Goal: Task Accomplishment & Management: Use online tool/utility

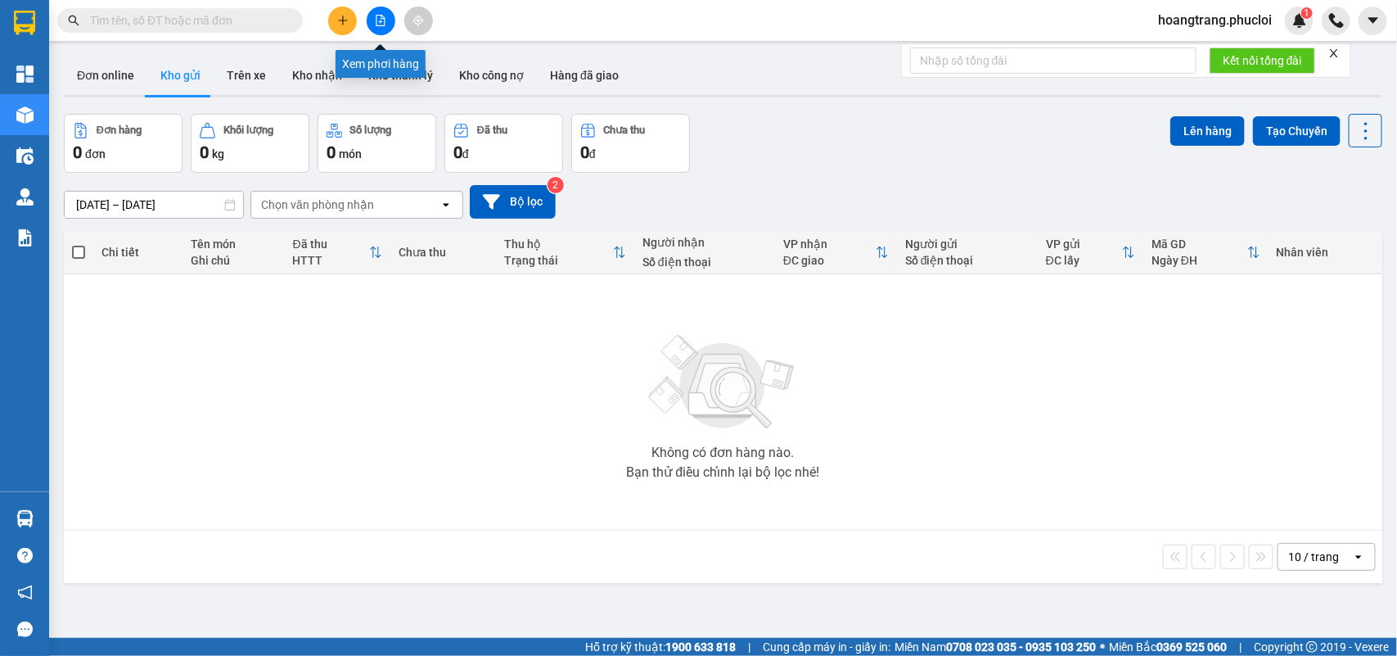
click at [383, 20] on icon "file-add" at bounding box center [380, 20] width 11 height 11
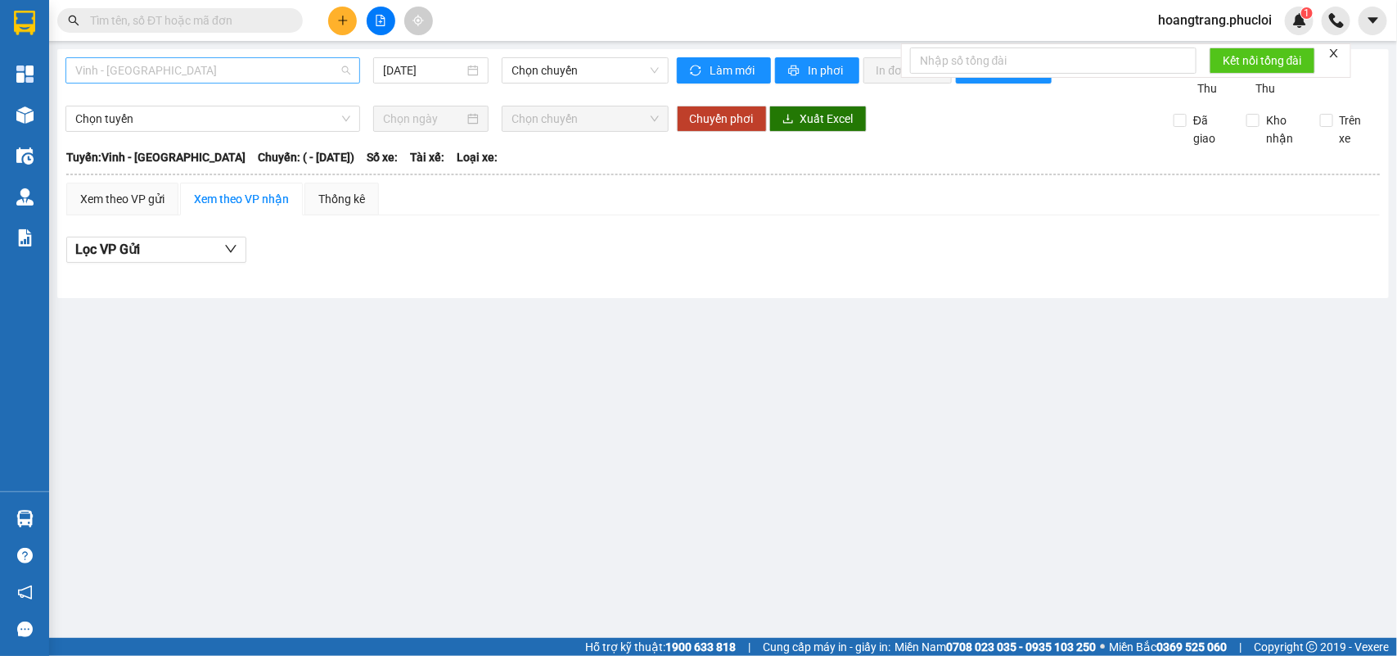
click at [214, 70] on span "Vinh - [GEOGRAPHIC_DATA]" at bounding box center [212, 70] width 275 height 25
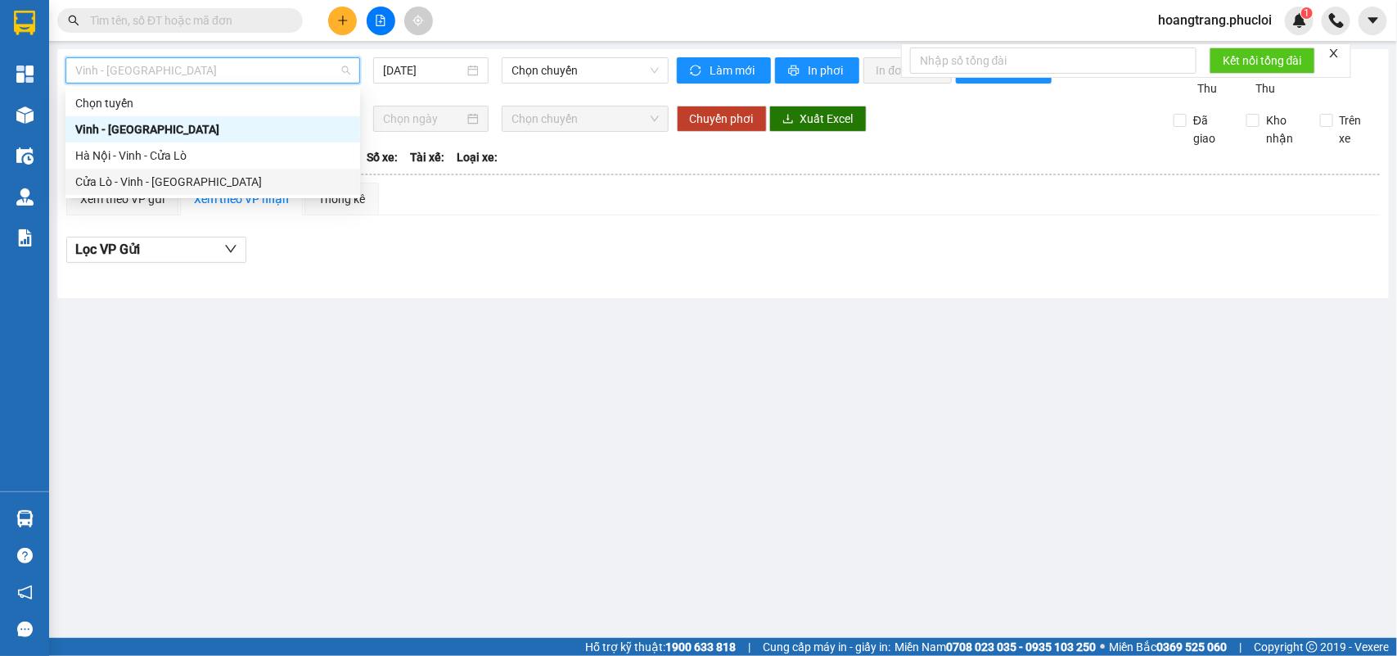
click at [143, 189] on div "Cửa Lò - Vinh - [GEOGRAPHIC_DATA]" at bounding box center [212, 182] width 275 height 18
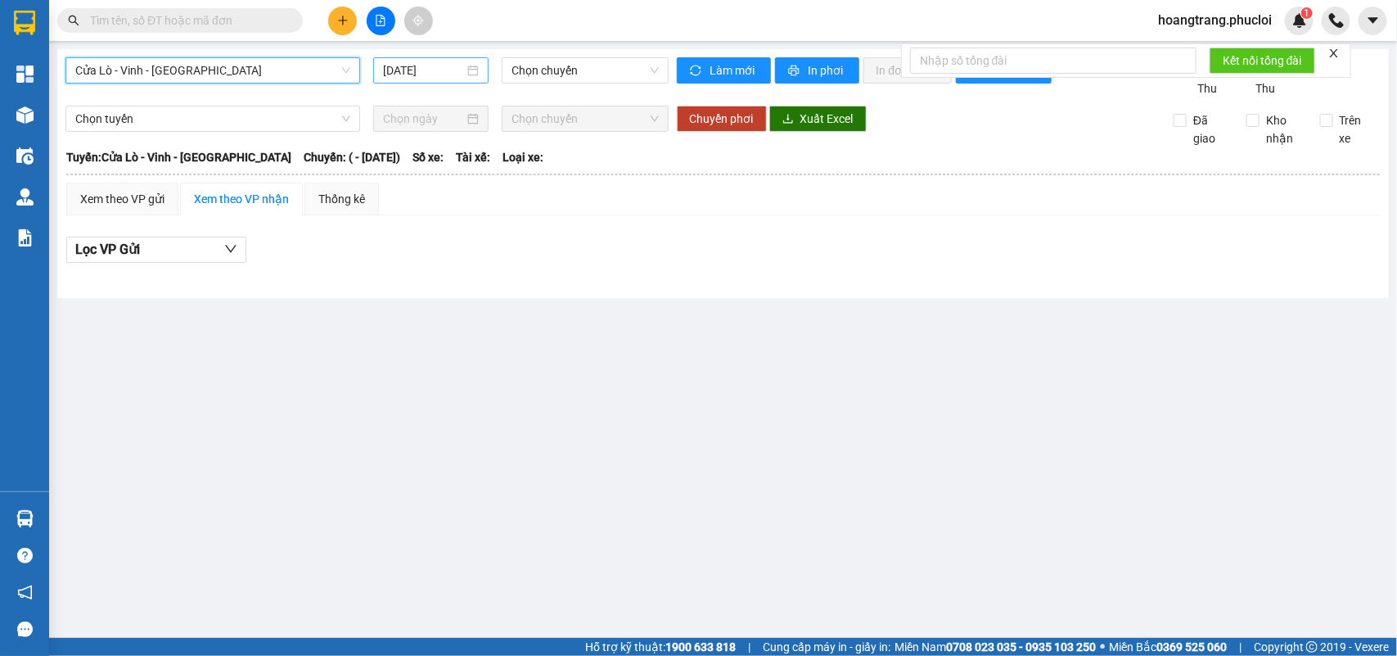
click at [461, 66] on input "[DATE]" at bounding box center [423, 70] width 81 height 18
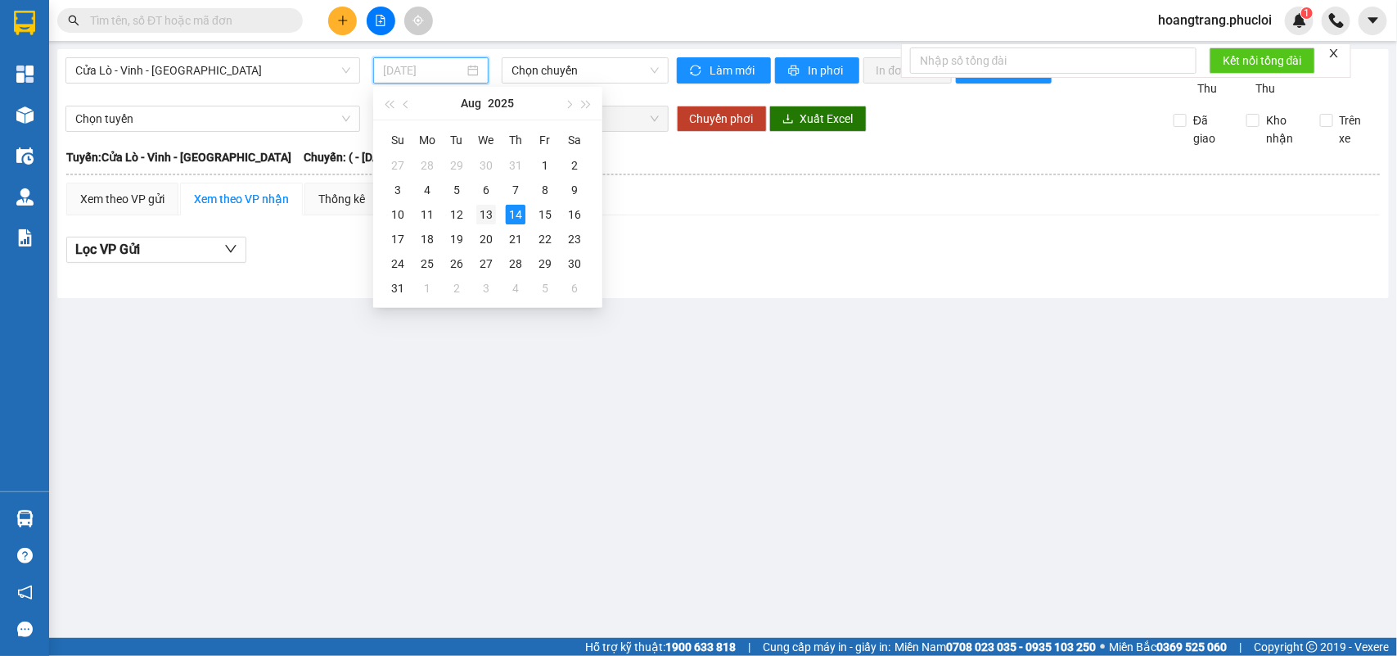
click at [483, 219] on div "13" at bounding box center [486, 215] width 20 height 20
type input "[DATE]"
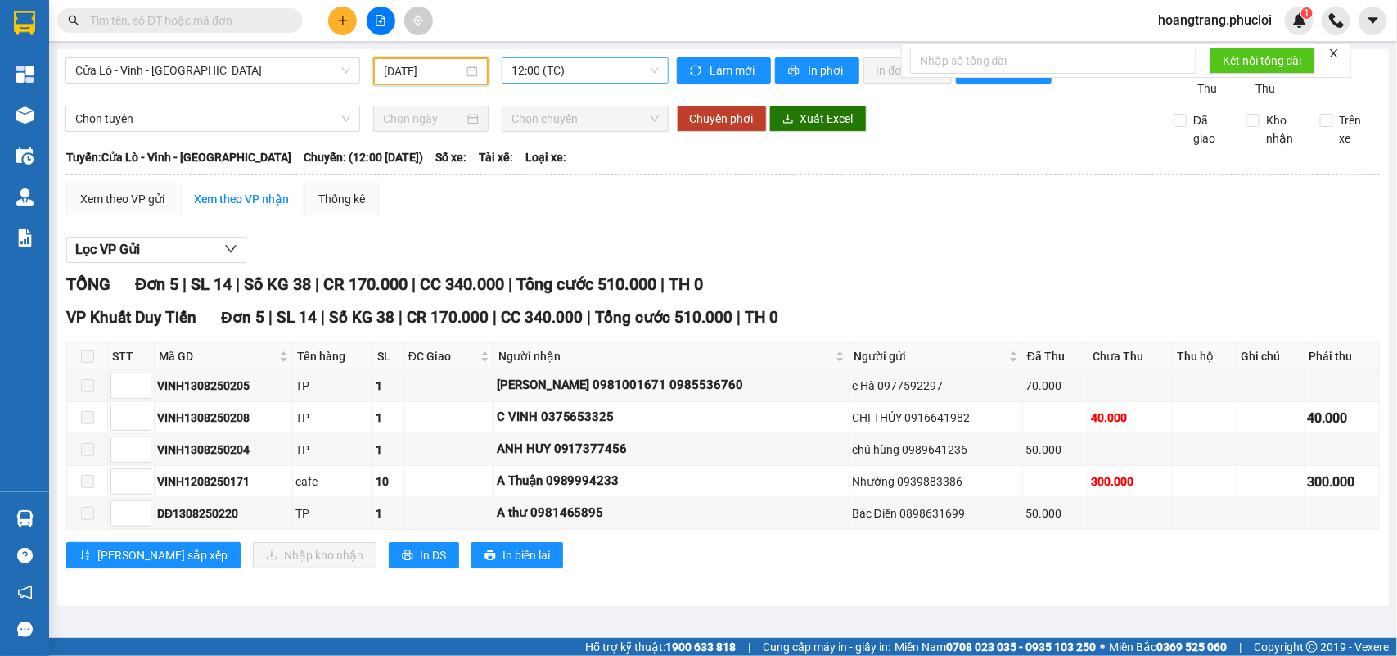
click at [553, 68] on span "12:00 (TC)" at bounding box center [585, 70] width 147 height 25
click at [522, 147] on div "22:00 (TC)" at bounding box center [576, 156] width 128 height 18
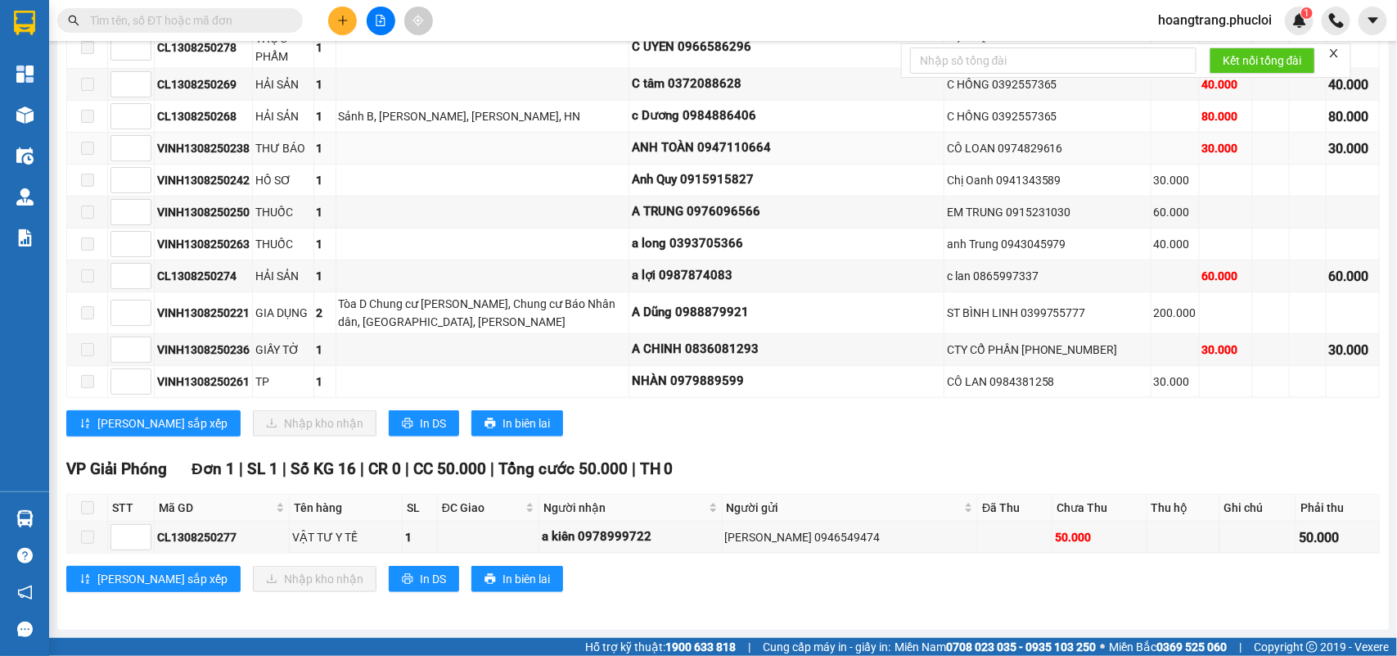
scroll to position [698, 0]
